Goal: Transaction & Acquisition: Purchase product/service

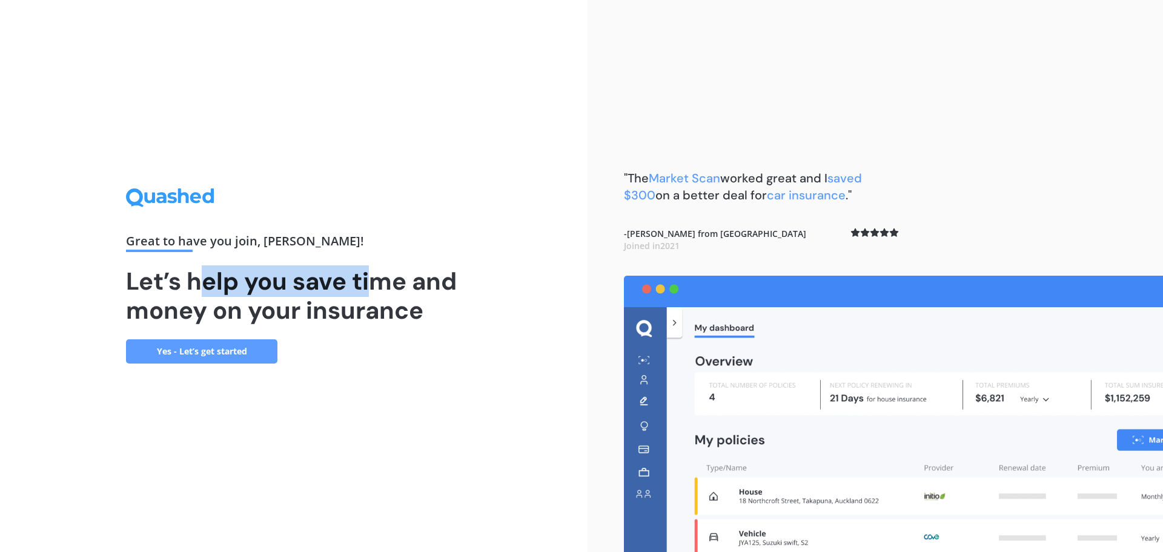
drag, startPoint x: 208, startPoint y: 282, endPoint x: 374, endPoint y: 290, distance: 165.6
click at [374, 290] on h1 "Let’s help you save time and money on your insurance" at bounding box center [294, 295] width 336 height 58
click at [203, 356] on link "Yes - Let’s get started" at bounding box center [201, 351] width 151 height 24
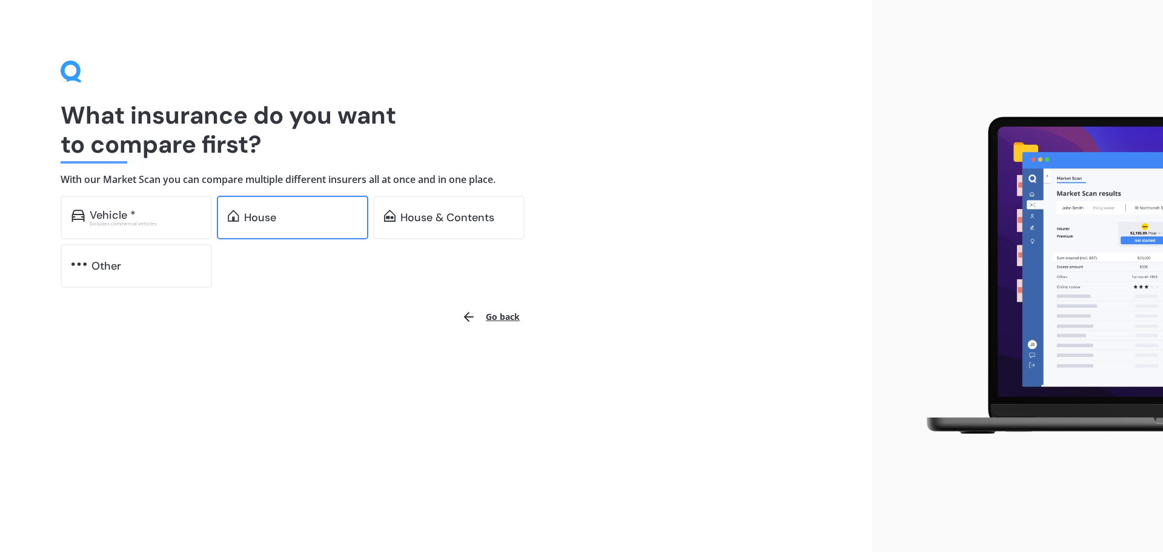
click at [282, 230] on div "House" at bounding box center [292, 218] width 151 height 44
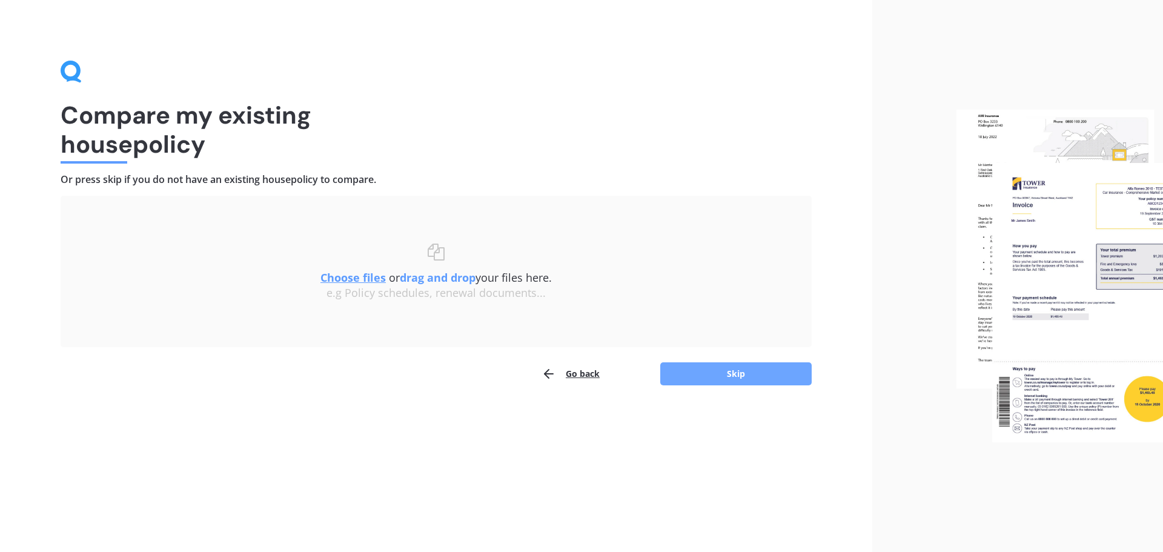
click at [735, 384] on button "Skip" at bounding box center [735, 373] width 151 height 23
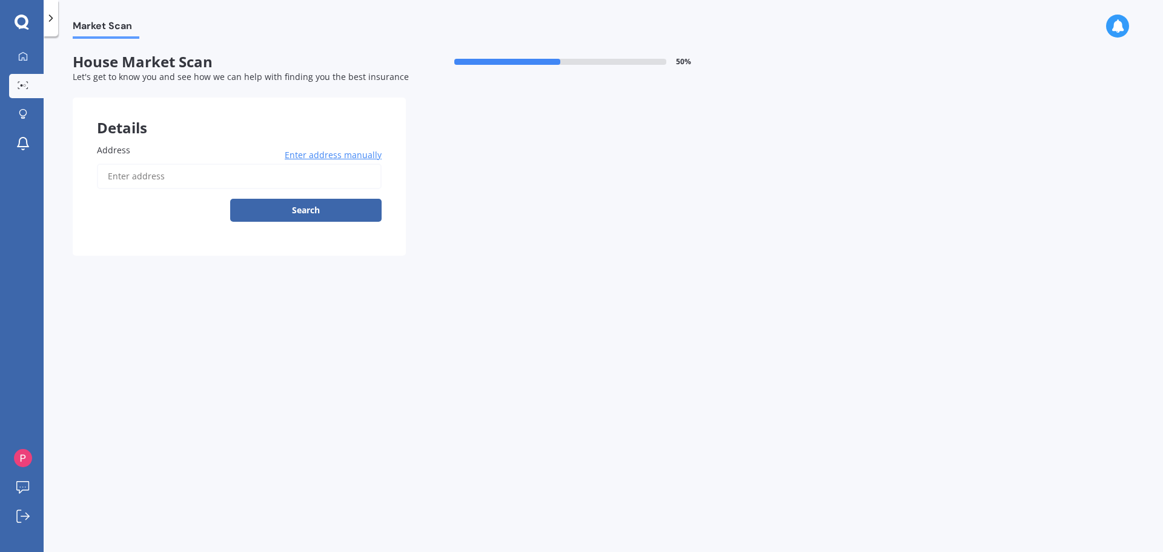
click at [191, 180] on input "Address" at bounding box center [239, 176] width 285 height 25
type input "803 Clive Street, Akina, Hastings 4122"
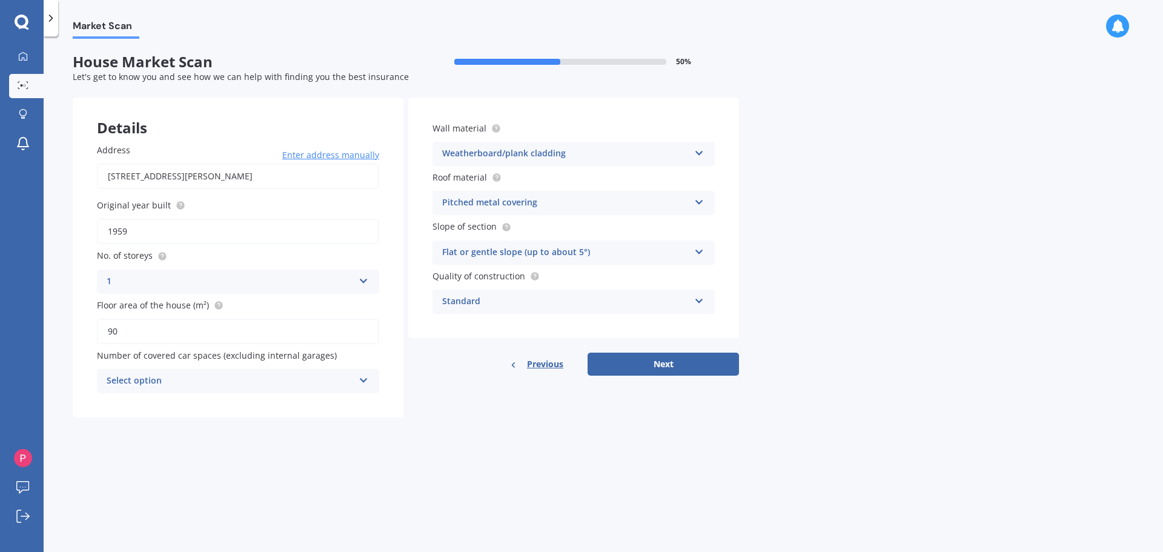
click at [155, 229] on input "1959" at bounding box center [238, 231] width 282 height 25
click at [459, 427] on form "House Market Scan 50 % Let's get to know you and see how we can help with findi…" at bounding box center [406, 240] width 666 height 374
click at [465, 520] on div "Market Scan House Market Scan 50 % Let's get to know you and see how we can hel…" at bounding box center [603, 296] width 1119 height 515
click at [296, 379] on div "Select option" at bounding box center [230, 381] width 247 height 15
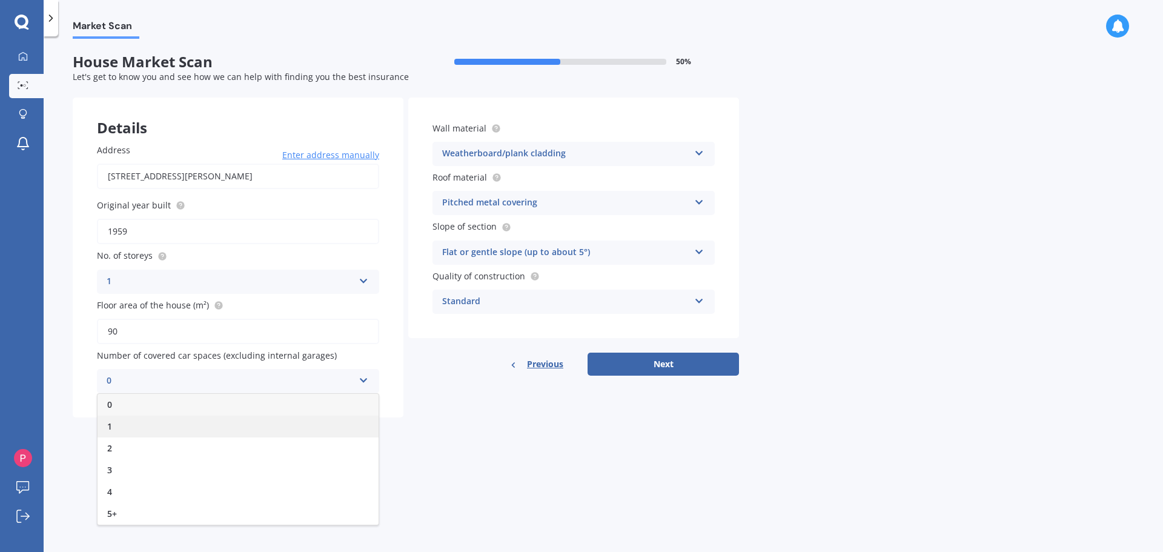
click at [183, 420] on div "1" at bounding box center [238, 426] width 281 height 22
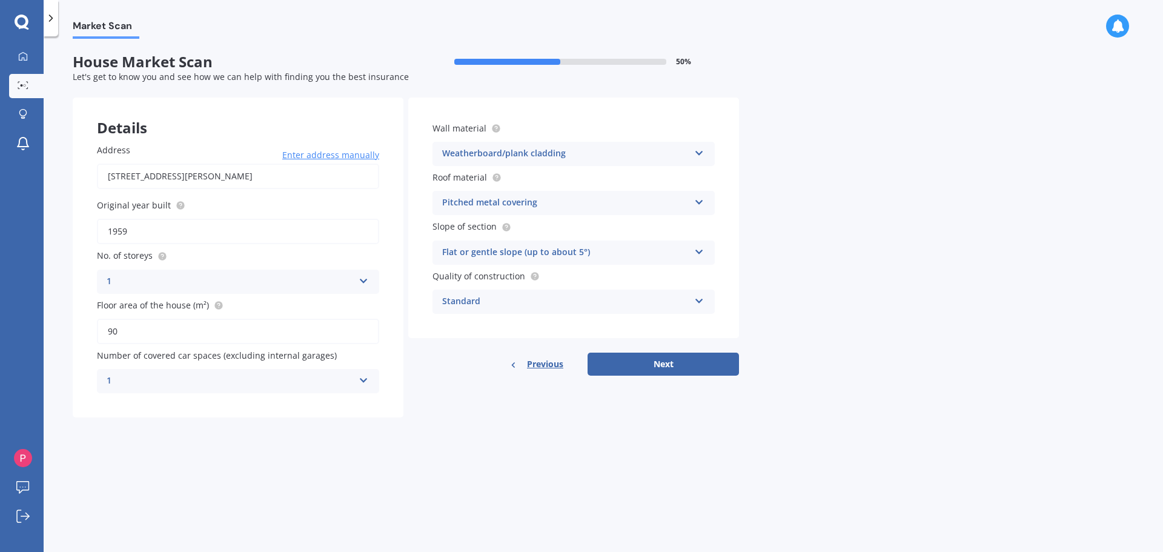
click at [468, 465] on div "Market Scan House Market Scan 50 % Let's get to know you and see how we can hel…" at bounding box center [603, 296] width 1119 height 515
click at [479, 311] on div "Standard Standard High Prestige" at bounding box center [573, 302] width 282 height 24
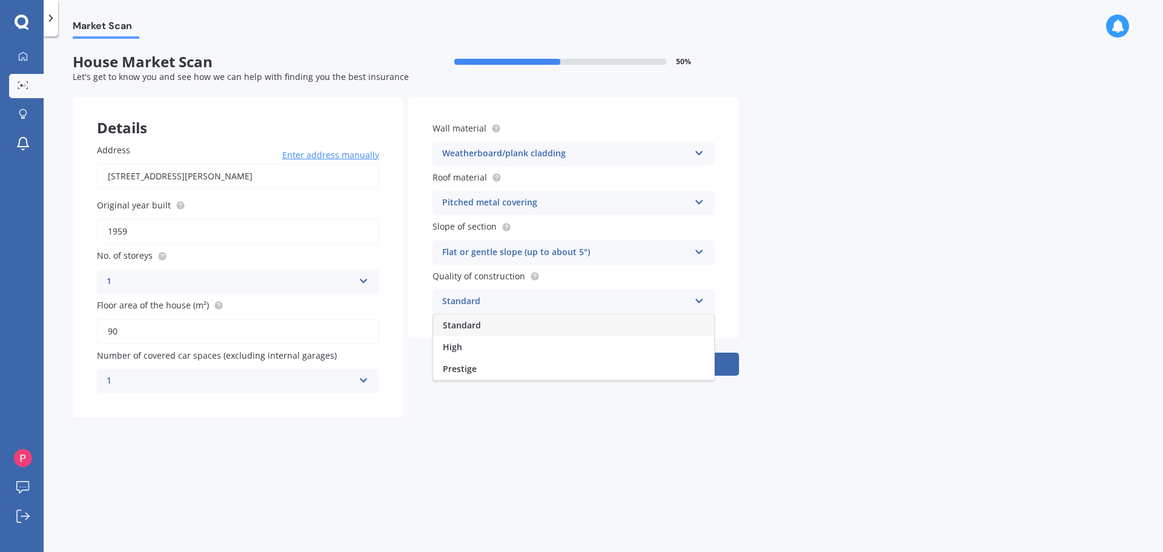
click at [483, 304] on div "Standard" at bounding box center [565, 301] width 247 height 15
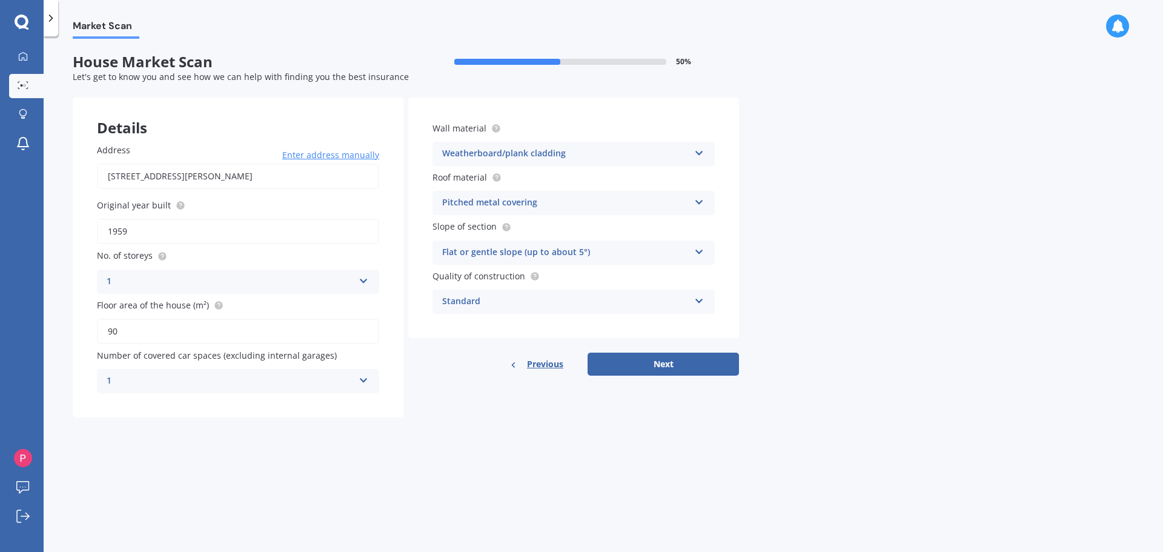
click at [452, 432] on div "Market Scan House Market Scan 50 % Let's get to know you and see how we can hel…" at bounding box center [603, 296] width 1119 height 515
click at [667, 360] on button "Next" at bounding box center [663, 364] width 151 height 23
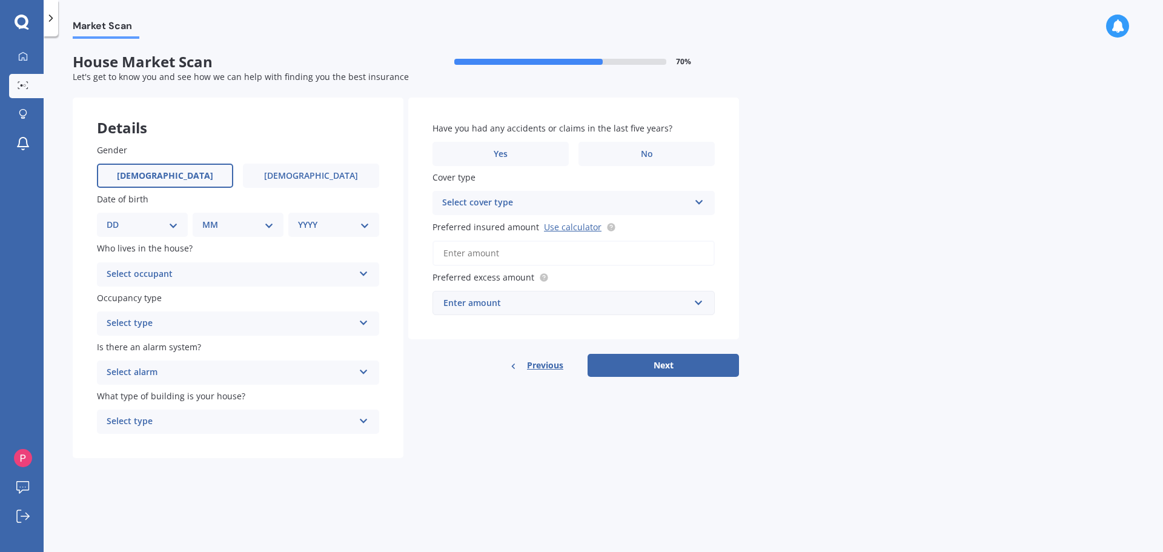
click at [157, 172] on span "Male" at bounding box center [165, 176] width 96 height 10
click at [0, 0] on input "Male" at bounding box center [0, 0] width 0 height 0
click at [146, 224] on select "DD 01 02 03 04 05 06 07 08 09 10 11 12 13 14 15 16 17 18 19 20 21 22 23 24 25 2…" at bounding box center [142, 224] width 71 height 13
select select "03"
click at [116, 218] on select "DD 01 02 03 04 05 06 07 08 09 10 11 12 13 14 15 16 17 18 19 20 21 22 23 24 25 2…" at bounding box center [142, 224] width 71 height 13
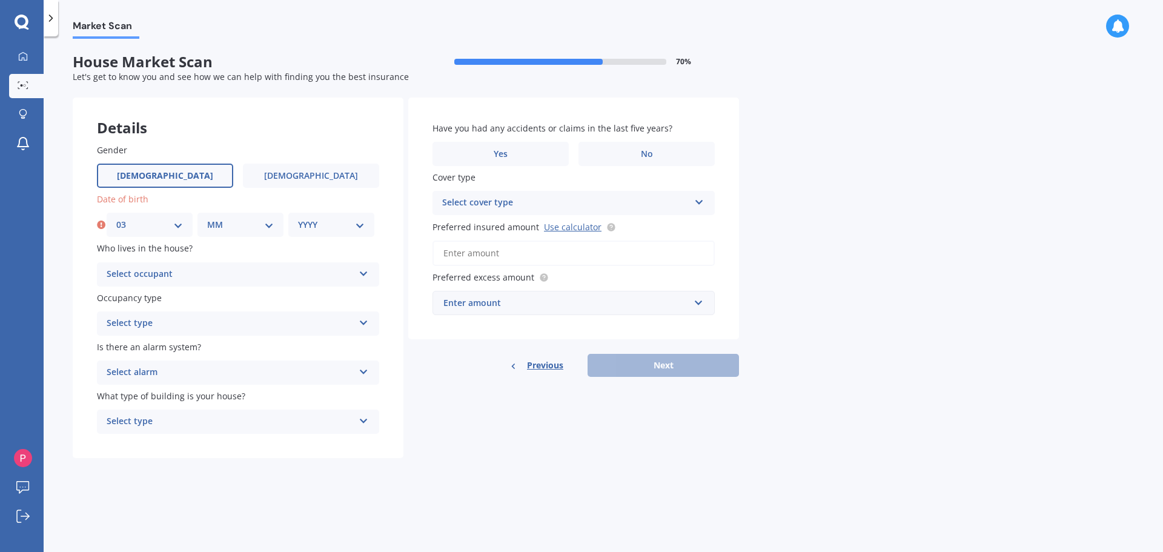
click at [243, 225] on select "MM 01 02 03 04 05 06 07 08 09 10 11 12" at bounding box center [240, 224] width 67 height 13
select select "11"
click at [207, 218] on select "MM 01 02 03 04 05 06 07 08 09 10 11 12" at bounding box center [240, 224] width 67 height 13
click at [340, 222] on select "YYYY 2009 2008 2007 2006 2005 2004 2003 2002 2001 2000 1999 1998 1997 1996 1995…" at bounding box center [331, 224] width 67 height 13
select select "1986"
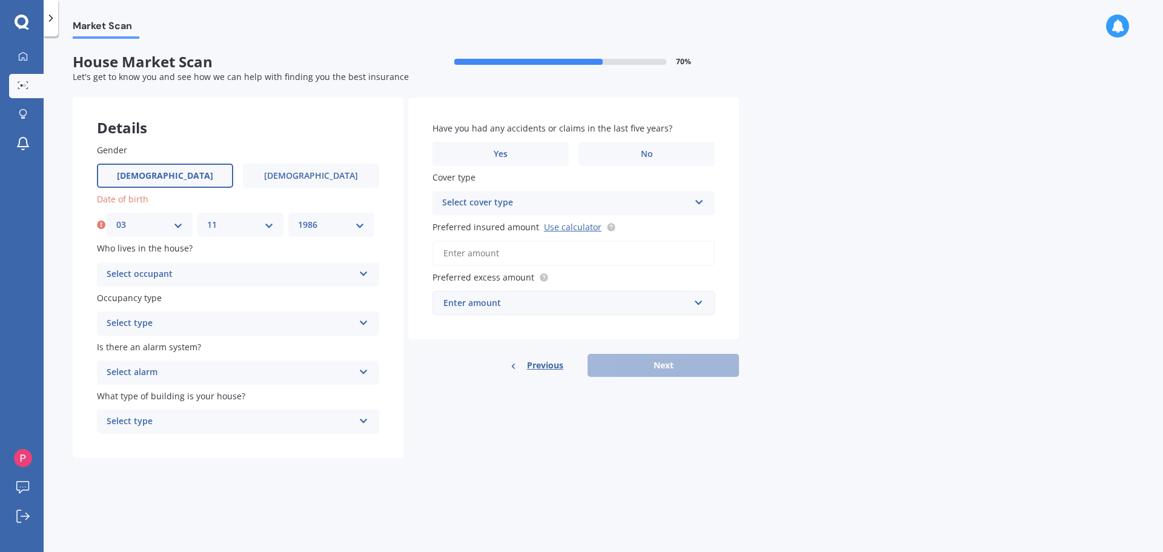
click at [298, 218] on select "YYYY 2009 2008 2007 2006 2005 2004 2003 2002 2001 2000 1999 1998 1997 1996 1995…" at bounding box center [331, 224] width 67 height 13
click at [448, 460] on form "House Market Scan 70 % Let's get to know you and see how we can help with findi…" at bounding box center [406, 260] width 666 height 414
click at [199, 269] on div "Select occupant" at bounding box center [230, 274] width 247 height 15
click at [155, 302] on div "Owner" at bounding box center [238, 298] width 281 height 22
click at [153, 317] on div "Select type" at bounding box center [230, 323] width 247 height 15
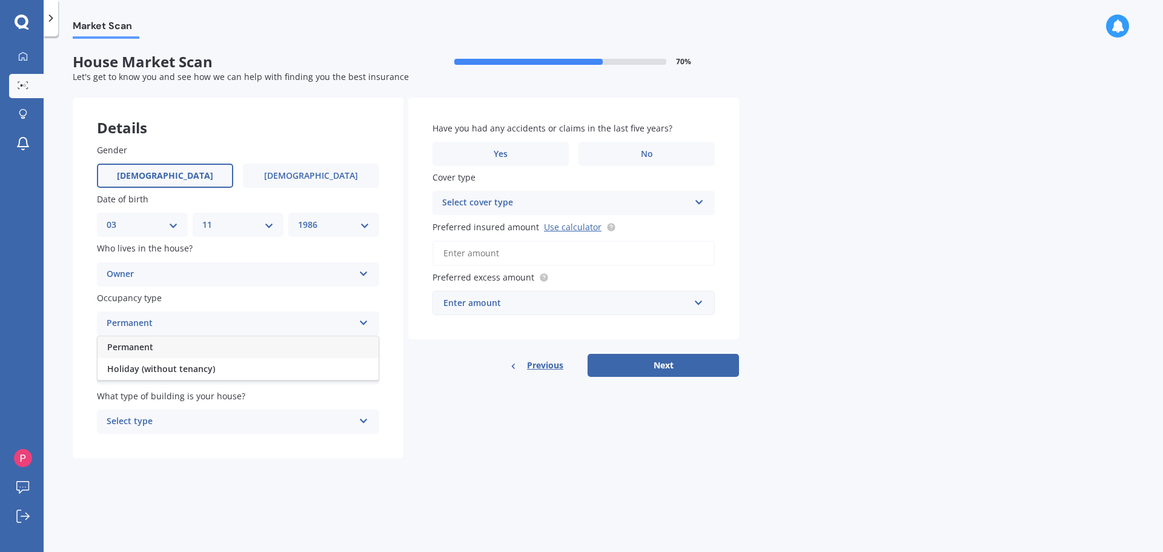
click at [160, 353] on div "Permanent" at bounding box center [238, 347] width 281 height 22
click at [242, 371] on div "Select alarm" at bounding box center [230, 372] width 247 height 15
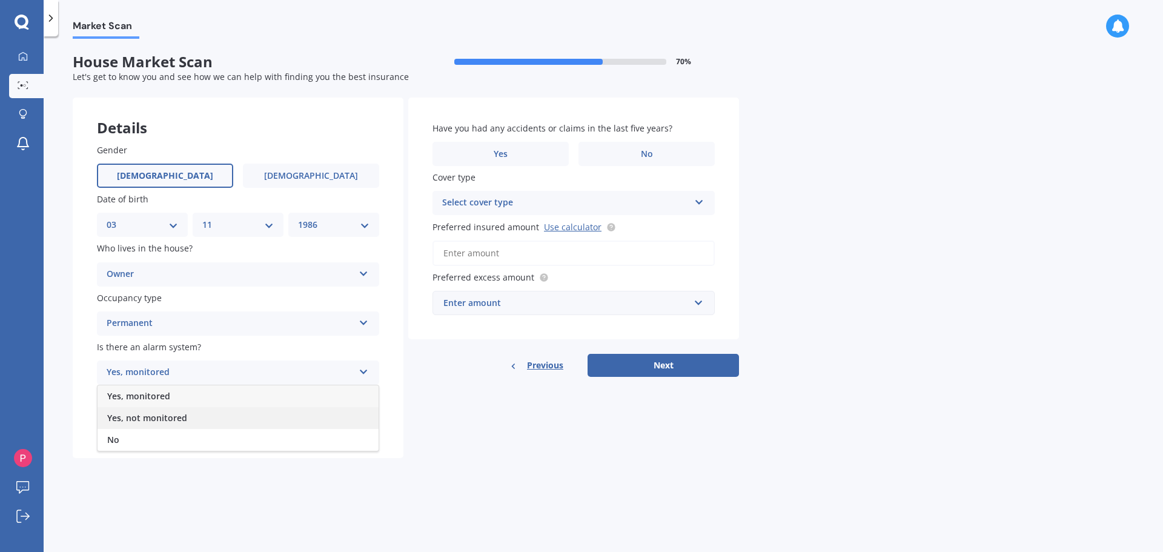
click at [214, 411] on div "Yes, not monitored" at bounding box center [238, 418] width 281 height 22
click at [194, 415] on div "Select type" at bounding box center [230, 421] width 247 height 15
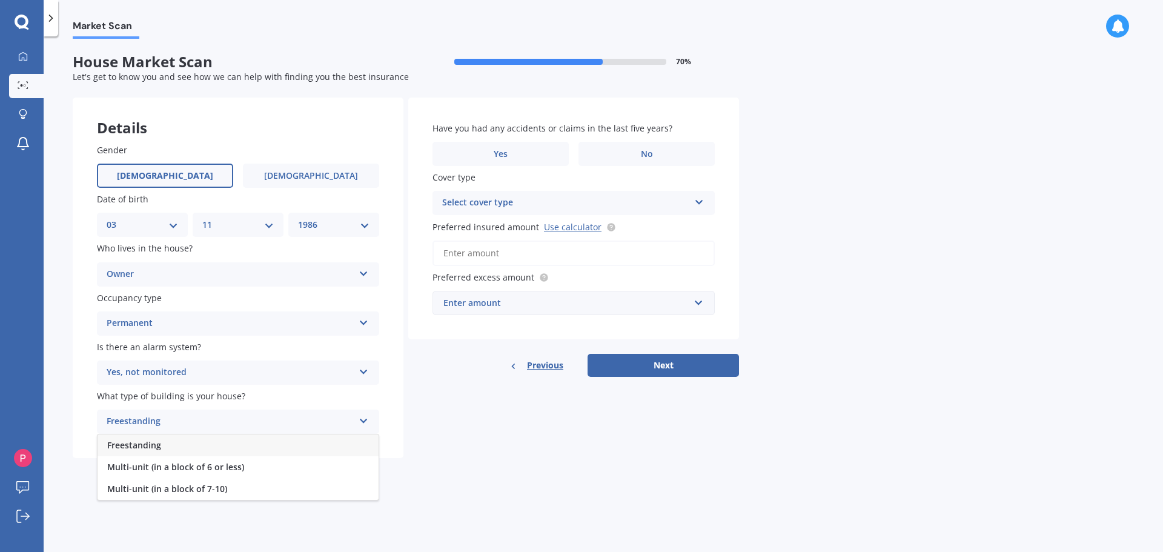
click at [182, 445] on div "Freestanding" at bounding box center [238, 445] width 281 height 22
click at [181, 267] on div "Owner" at bounding box center [230, 274] width 247 height 15
click at [177, 269] on div "Owner" at bounding box center [230, 274] width 247 height 15
click at [426, 405] on div "Details Gender Male Female Date of birth DD 01 02 03 04 05 06 07 08 09 10 11 12…" at bounding box center [406, 278] width 666 height 361
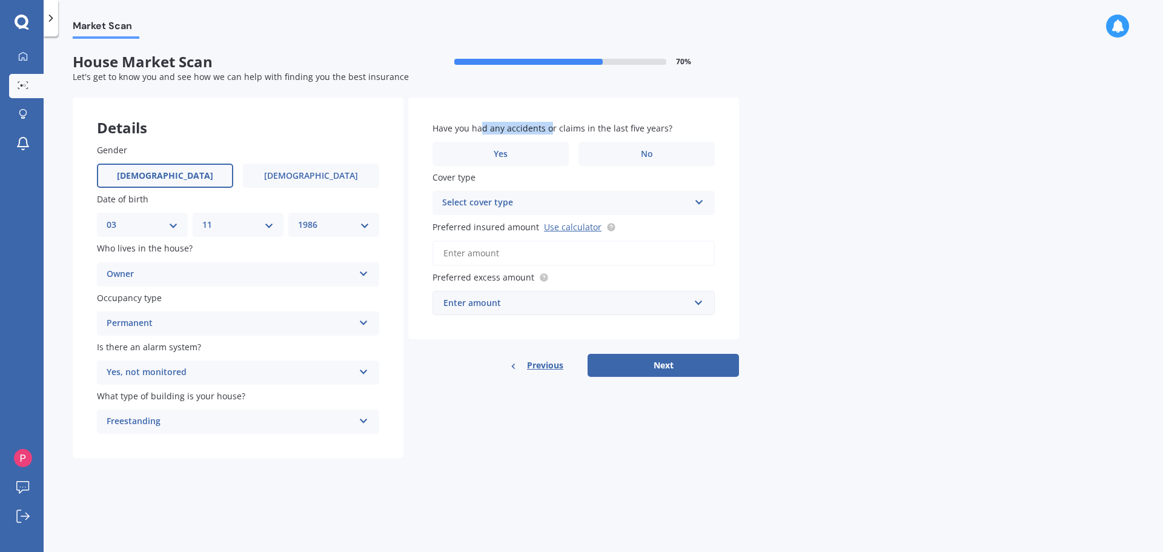
drag, startPoint x: 482, startPoint y: 125, endPoint x: 550, endPoint y: 134, distance: 68.4
click at [550, 134] on span "Have you had any accidents or claims in the last five years?" at bounding box center [552, 128] width 240 height 13
click at [628, 153] on label "No" at bounding box center [646, 154] width 136 height 24
click at [0, 0] on input "No" at bounding box center [0, 0] width 0 height 0
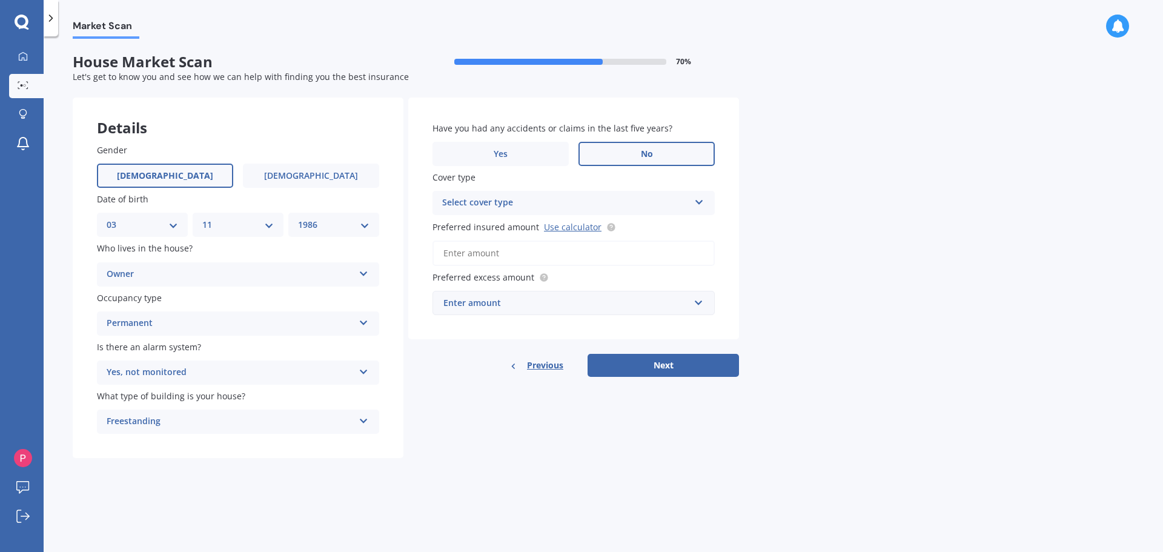
click at [489, 208] on div "Select cover type" at bounding box center [565, 203] width 247 height 15
click at [508, 196] on div "High" at bounding box center [565, 203] width 247 height 15
click at [492, 201] on div "Select cover type" at bounding box center [568, 202] width 241 height 13
click at [462, 228] on span "High" at bounding box center [452, 226] width 19 height 12
click at [560, 225] on link "Use calculator" at bounding box center [573, 227] width 58 height 12
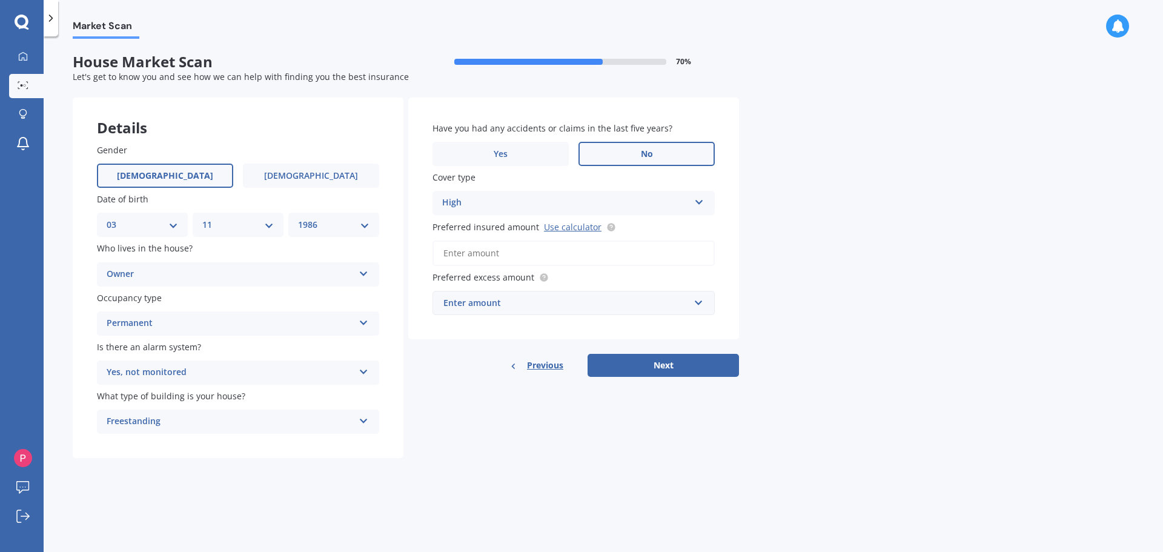
click at [498, 194] on div "High High" at bounding box center [573, 203] width 282 height 24
click at [475, 250] on input "Preferred insured amount Use calculator" at bounding box center [573, 252] width 282 height 25
click at [494, 303] on div "Enter amount" at bounding box center [566, 302] width 246 height 13
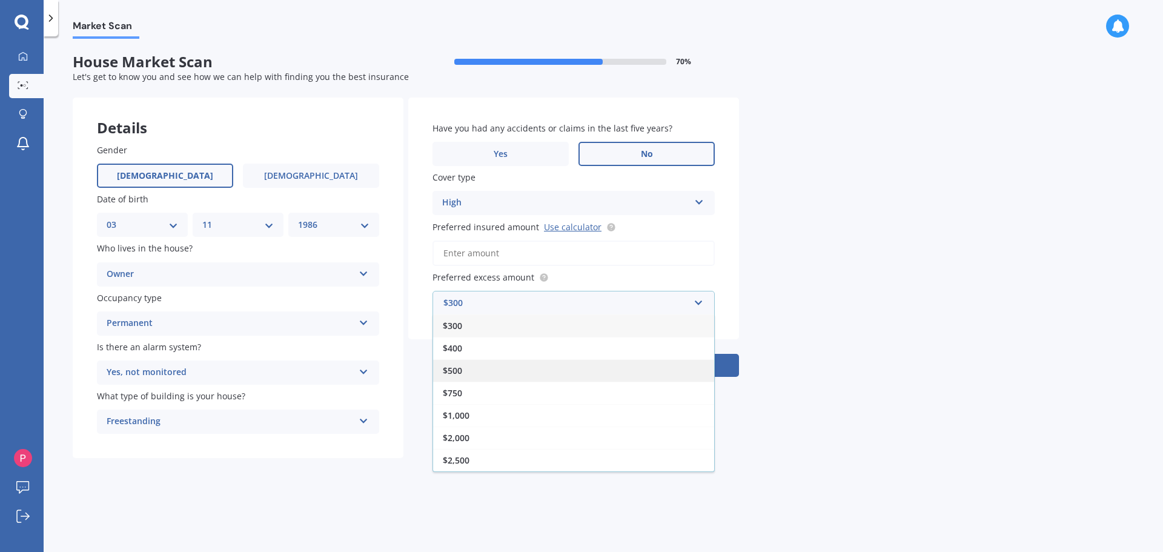
click at [466, 372] on div "$500" at bounding box center [573, 370] width 281 height 22
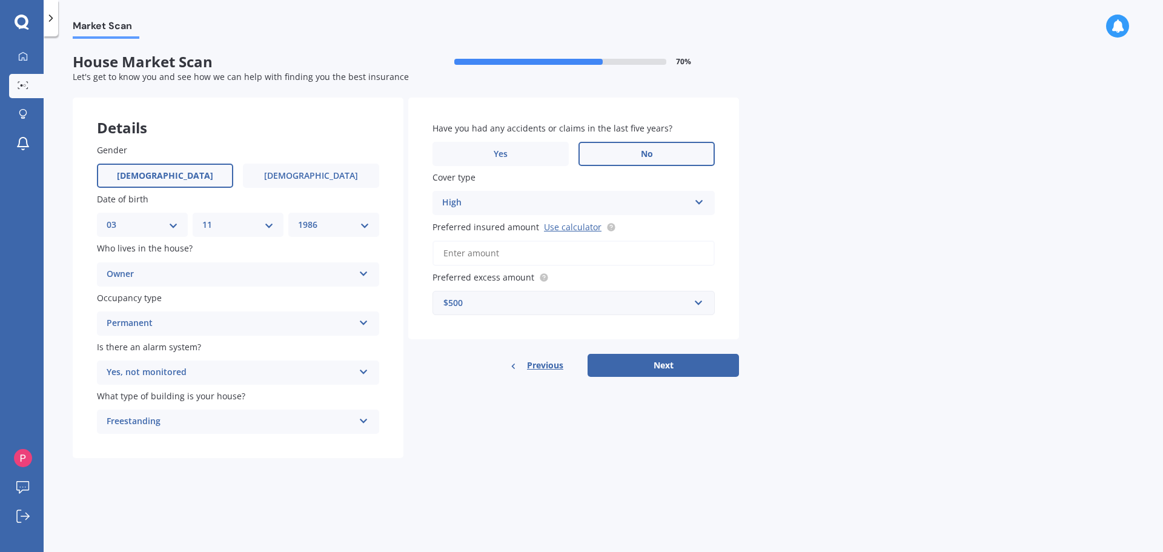
click at [492, 250] on input "Preferred insured amount Use calculator" at bounding box center [573, 252] width 282 height 25
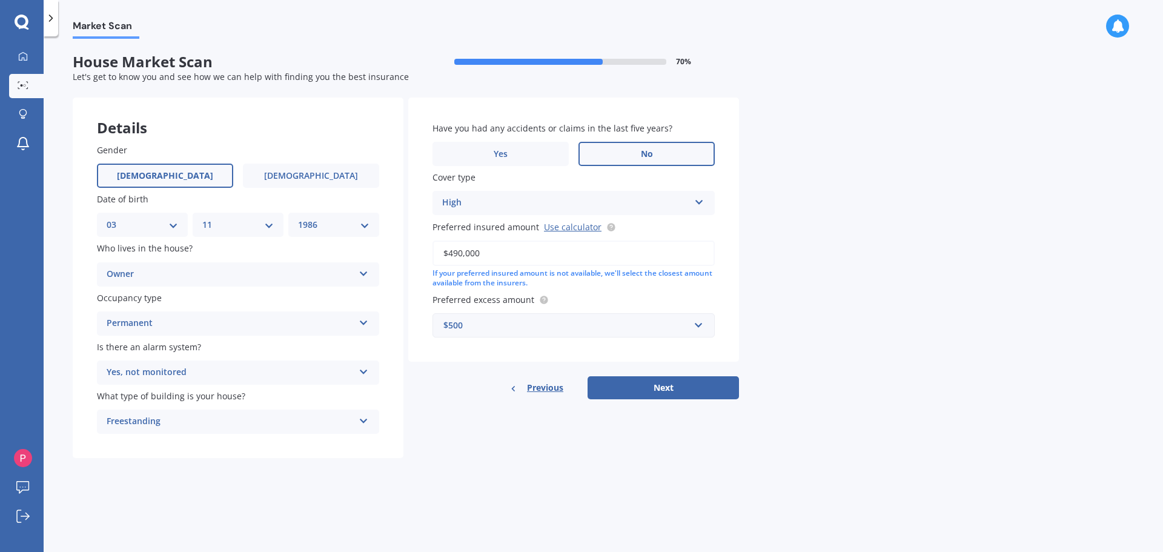
type input "$490,000"
click at [881, 396] on div "Market Scan House Market Scan 70 % Let's get to know you and see how we can hel…" at bounding box center [603, 296] width 1119 height 515
click at [671, 386] on button "Next" at bounding box center [663, 387] width 151 height 23
select select "03"
select select "11"
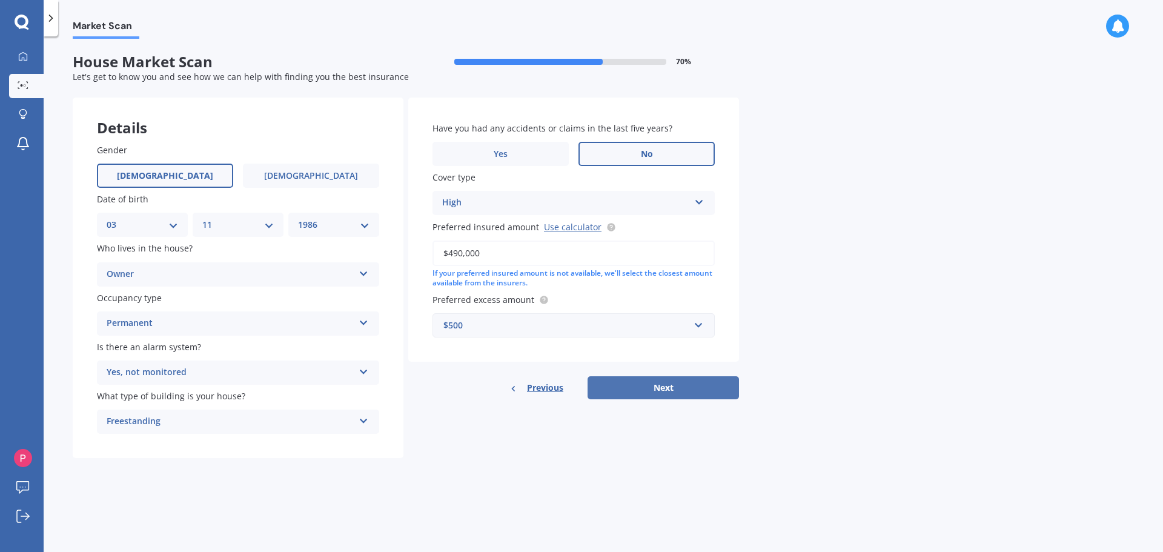
select select "1986"
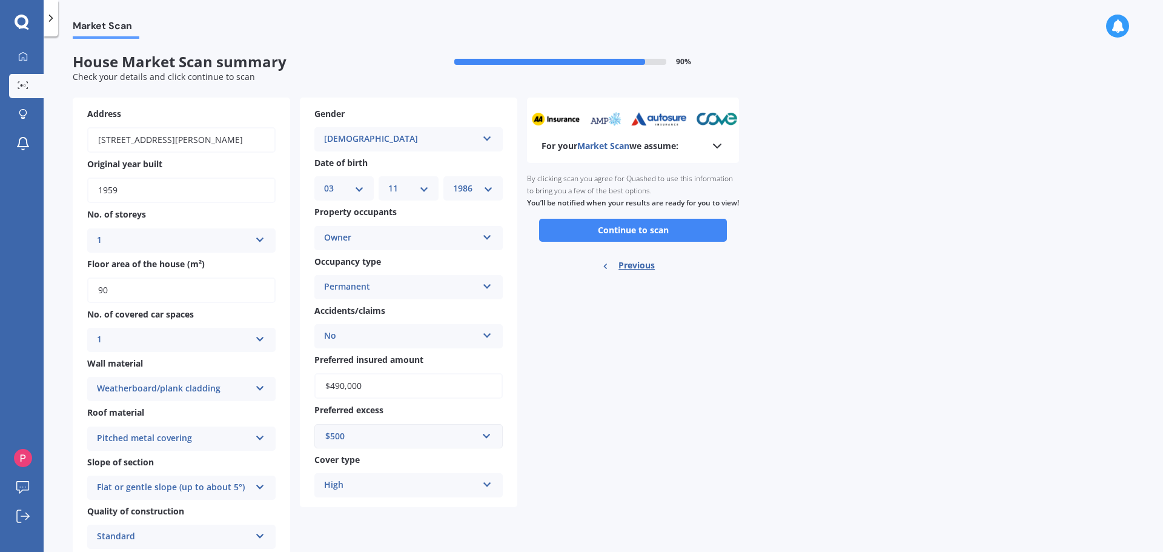
click at [660, 148] on b "For your Market Scan we assume:" at bounding box center [609, 146] width 137 height 12
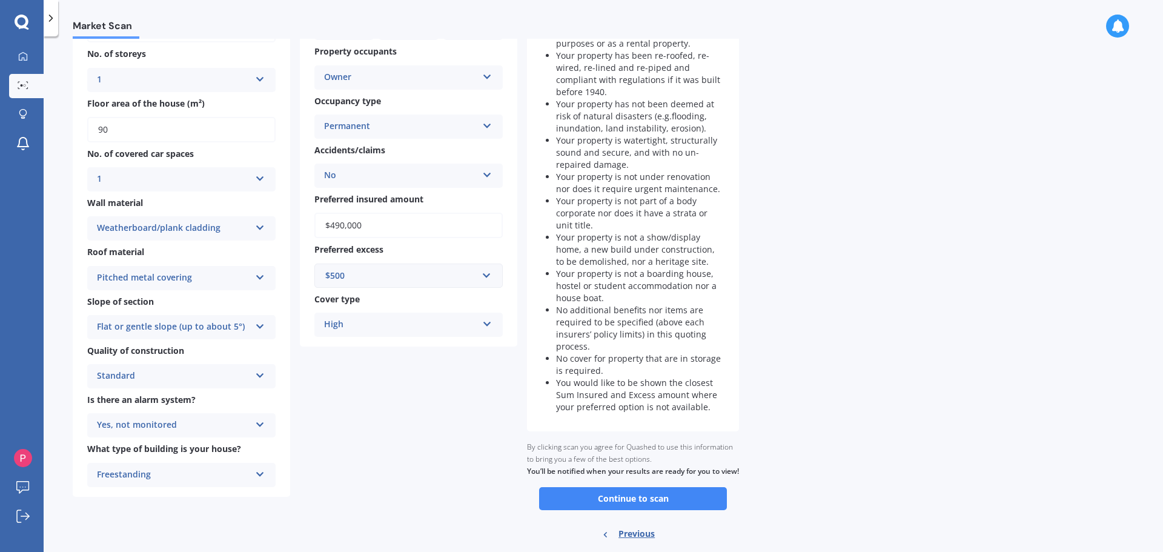
scroll to position [182, 0]
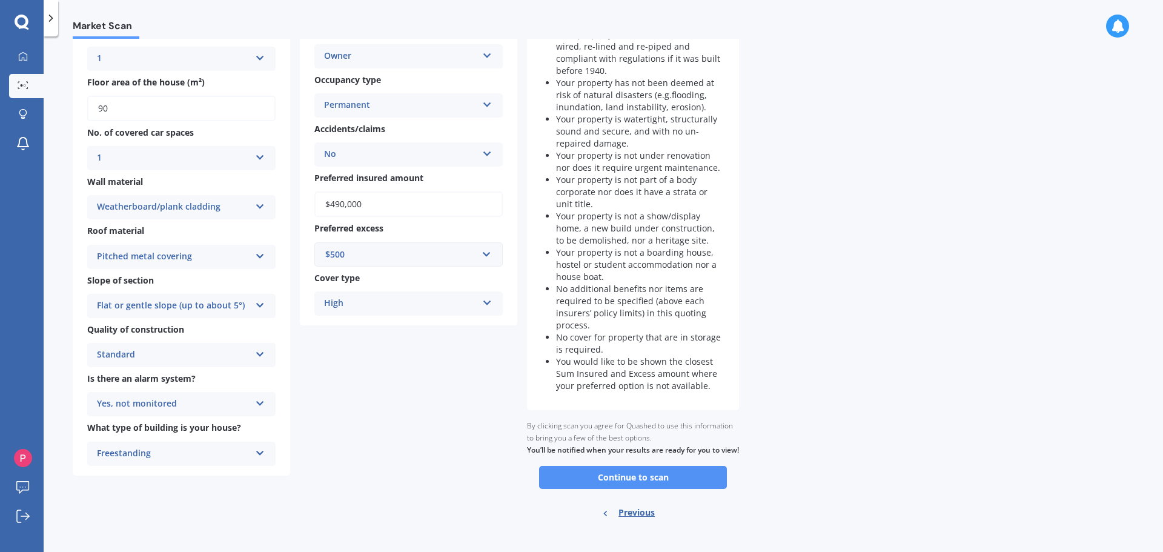
click at [662, 489] on button "Continue to scan" at bounding box center [633, 477] width 188 height 23
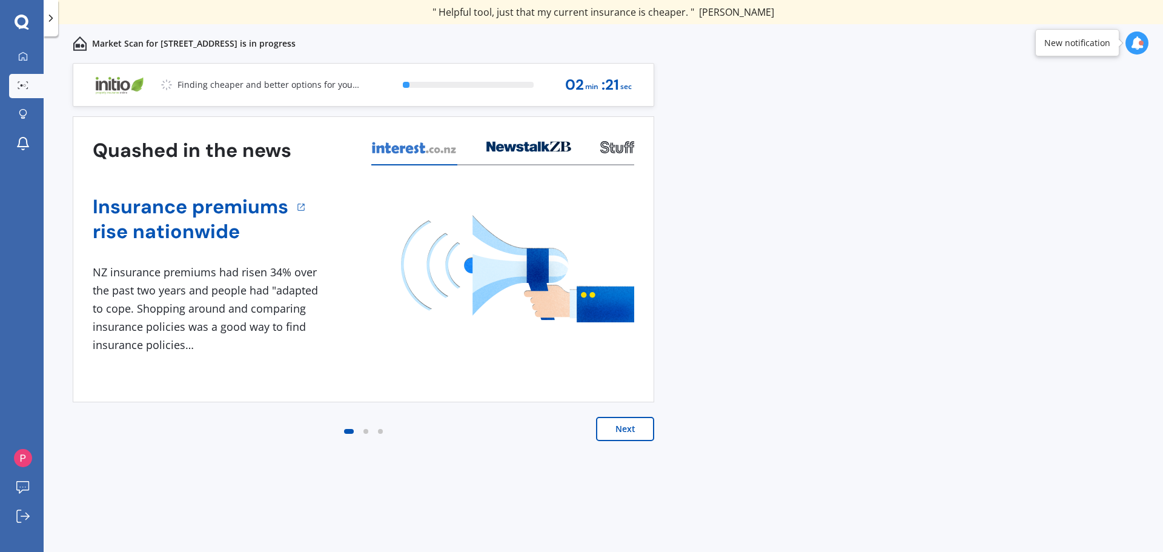
click at [634, 422] on button "Next" at bounding box center [625, 429] width 58 height 24
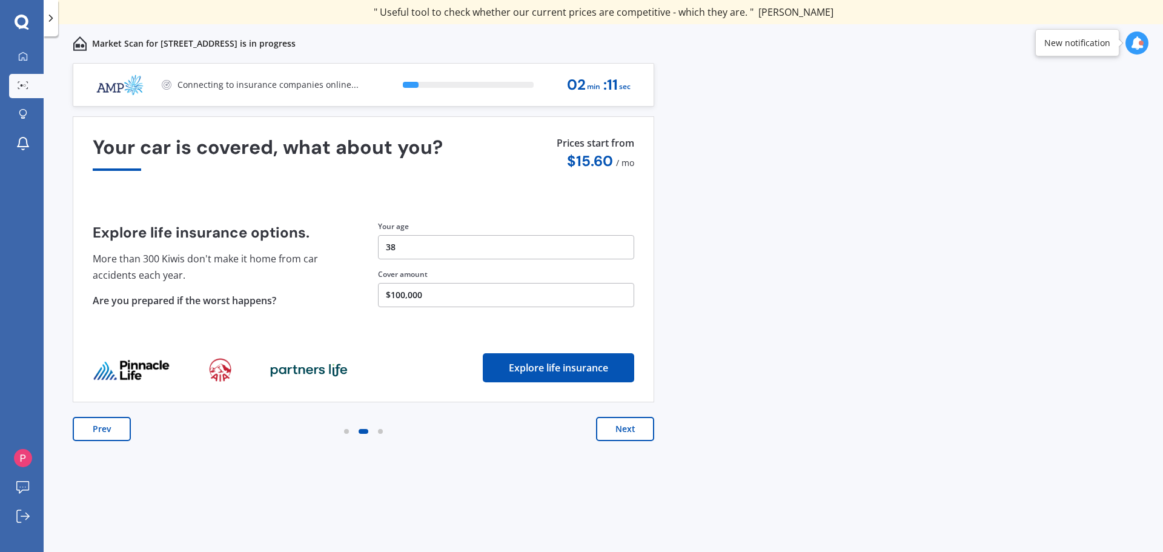
click at [627, 434] on button "Next" at bounding box center [625, 429] width 58 height 24
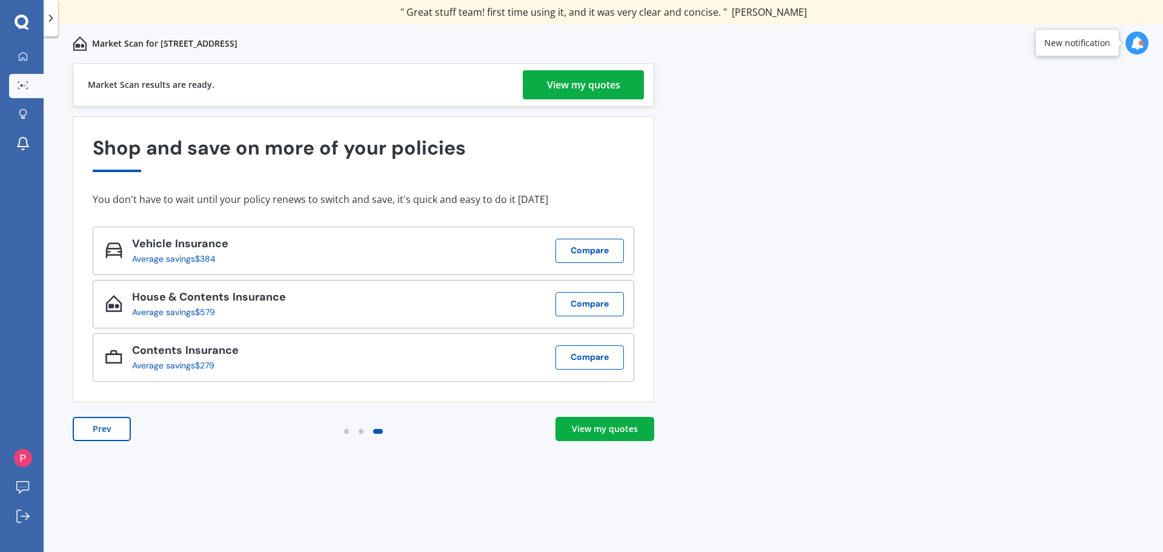
click at [574, 82] on div "View my quotes" at bounding box center [583, 84] width 73 height 29
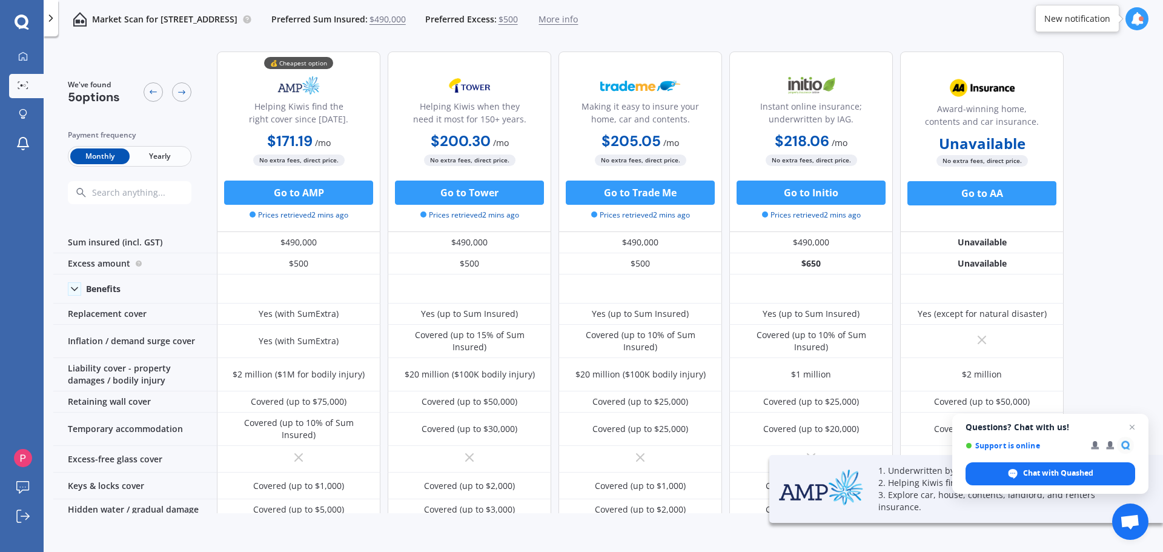
click at [151, 154] on span "Yearly" at bounding box center [159, 156] width 59 height 16
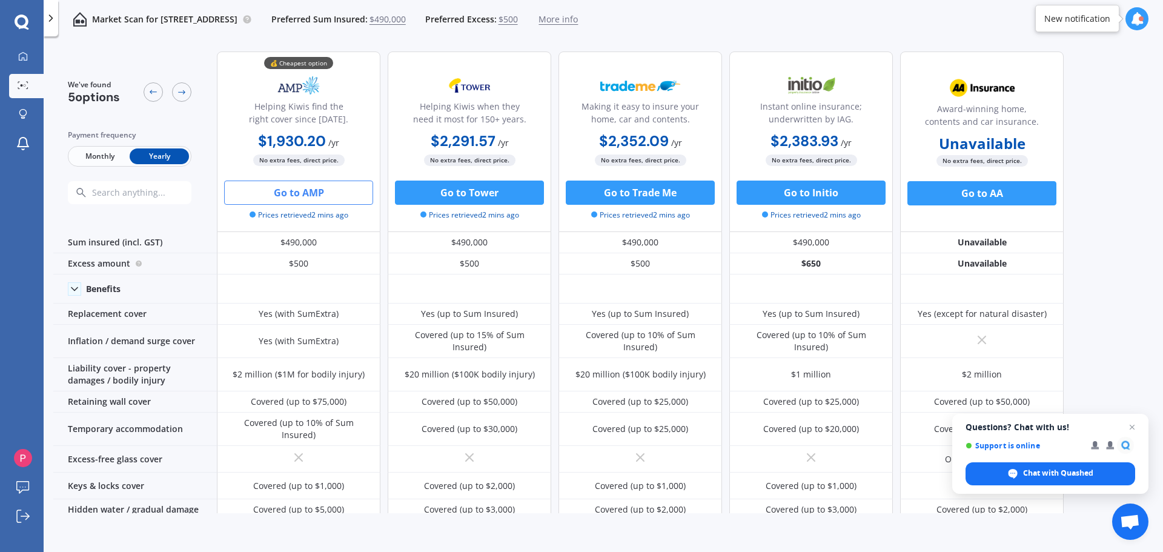
click at [335, 195] on button "Go to AMP" at bounding box center [298, 192] width 149 height 24
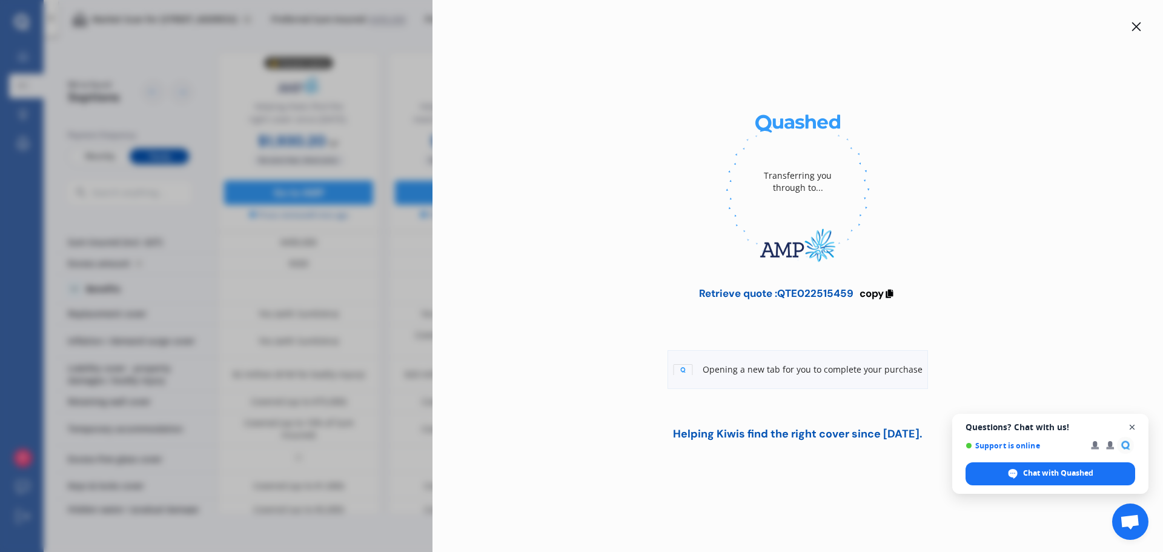
click at [1130, 425] on span "Close chat" at bounding box center [1132, 427] width 15 height 15
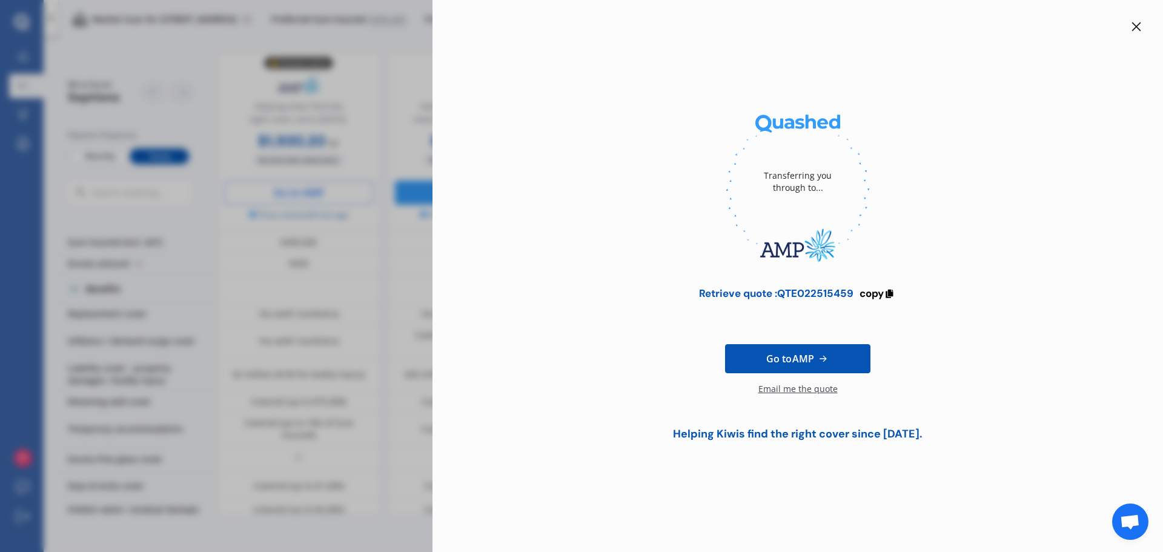
click at [1136, 27] on icon at bounding box center [1136, 26] width 9 height 9
